Goal: Task Accomplishment & Management: Manage account settings

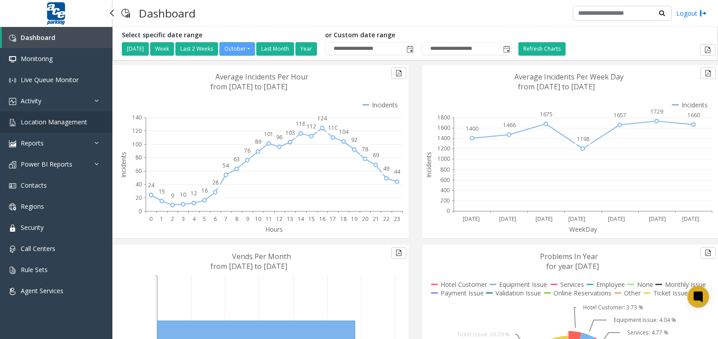
click at [62, 123] on span "Location Management" at bounding box center [54, 122] width 67 height 9
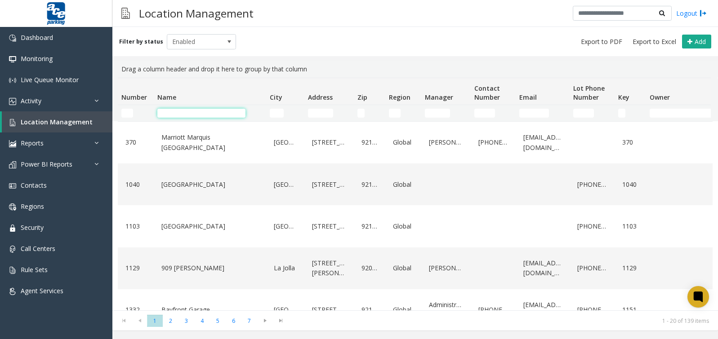
click at [191, 115] on input "Name Filter" at bounding box center [201, 113] width 88 height 9
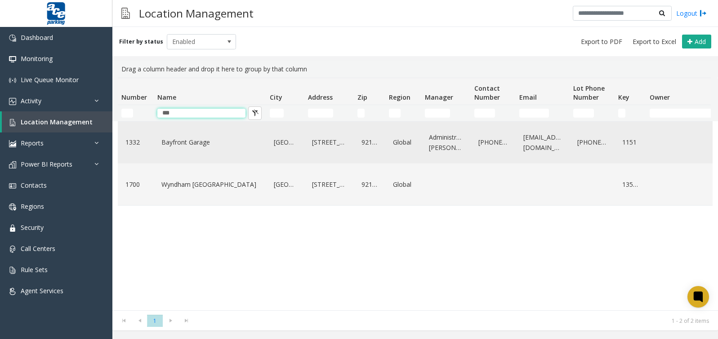
type input "***"
click at [187, 143] on link "Bayfront Garage" at bounding box center [210, 142] width 102 height 14
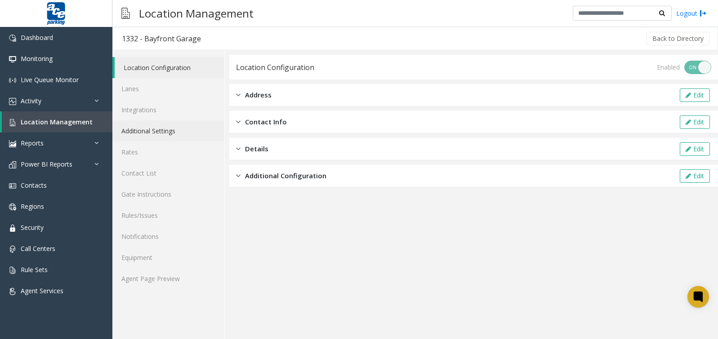
click at [147, 130] on link "Additional Settings" at bounding box center [168, 130] width 112 height 21
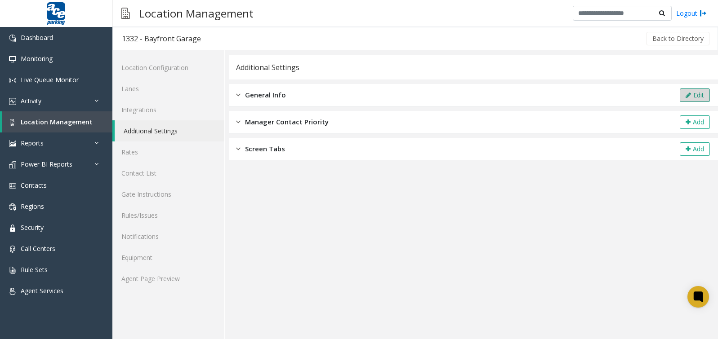
click at [687, 94] on icon at bounding box center [687, 95] width 5 height 6
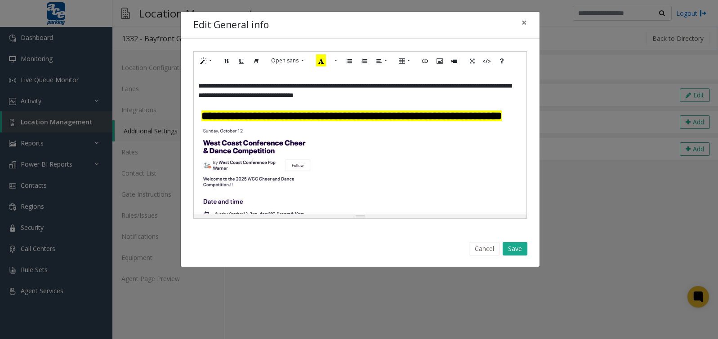
scroll to position [78, 0]
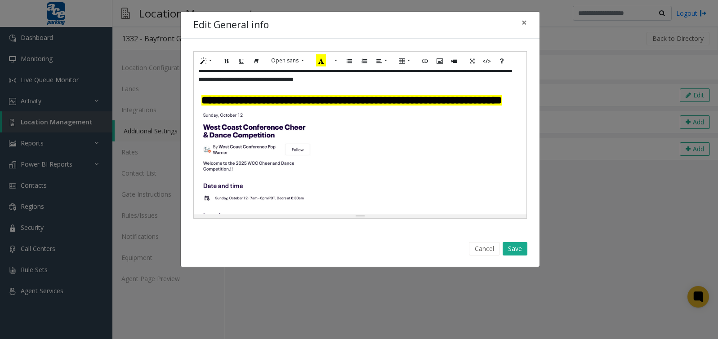
click at [328, 182] on div at bounding box center [360, 179] width 324 height 139
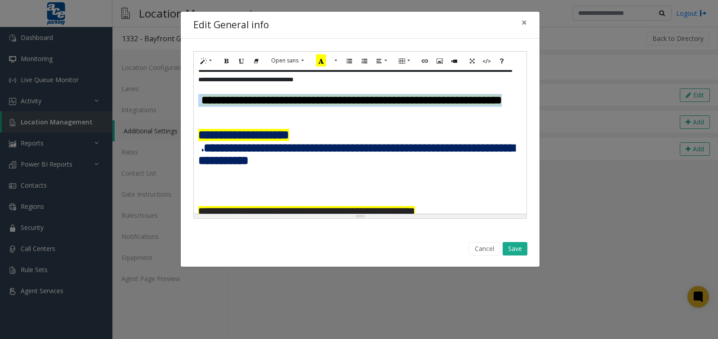
drag, startPoint x: 266, startPoint y: 113, endPoint x: 195, endPoint y: 99, distance: 72.0
click at [195, 99] on div "**********" at bounding box center [360, 142] width 333 height 144
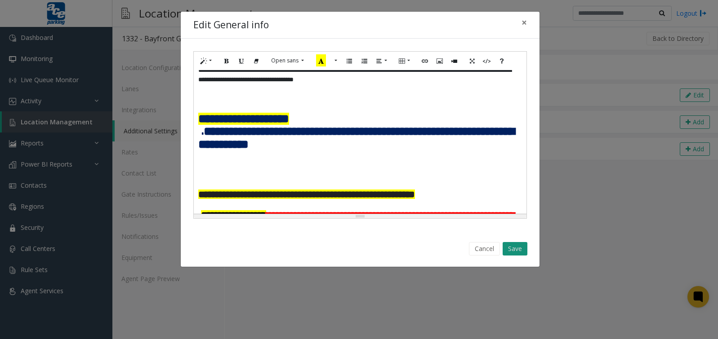
click at [514, 252] on button "Save" at bounding box center [515, 248] width 25 height 13
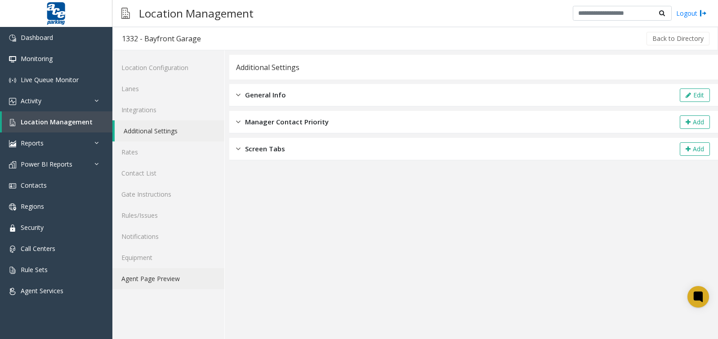
click at [154, 280] on link "Agent Page Preview" at bounding box center [168, 278] width 112 height 21
